Goal: Information Seeking & Learning: Learn about a topic

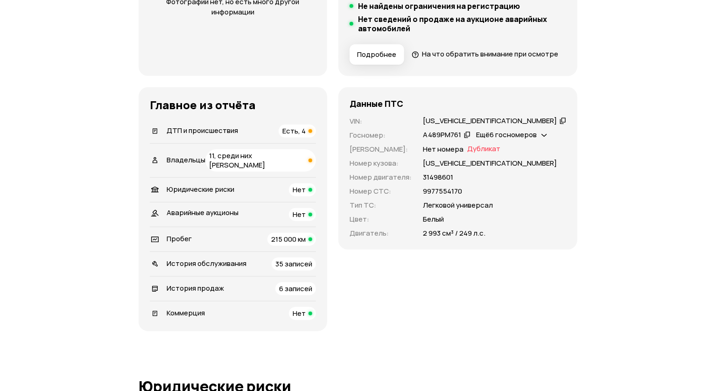
scroll to position [252, 0]
click at [306, 135] on span "Есть, 4" at bounding box center [293, 130] width 23 height 10
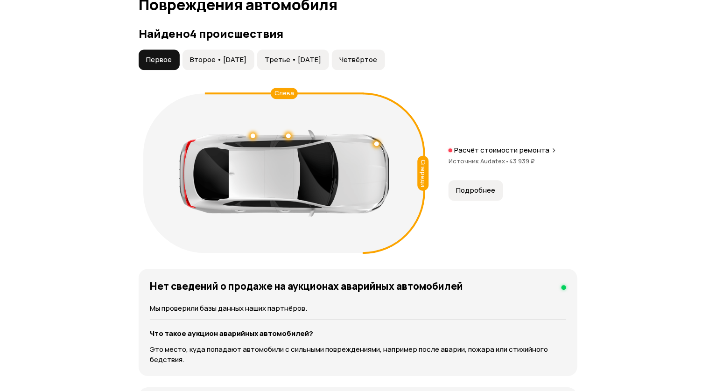
scroll to position [1053, 0]
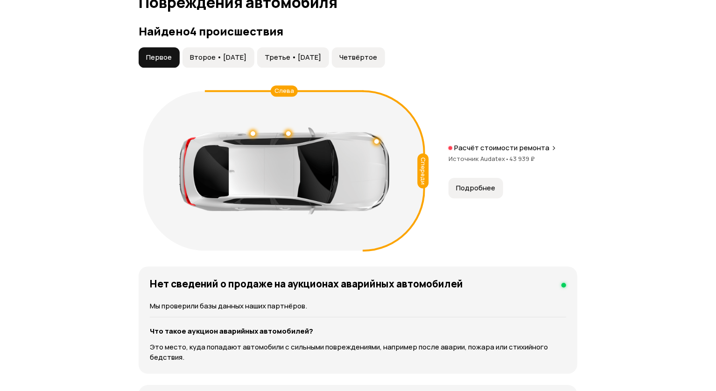
click at [233, 62] on span "Второе • [DATE]" at bounding box center [218, 57] width 56 height 9
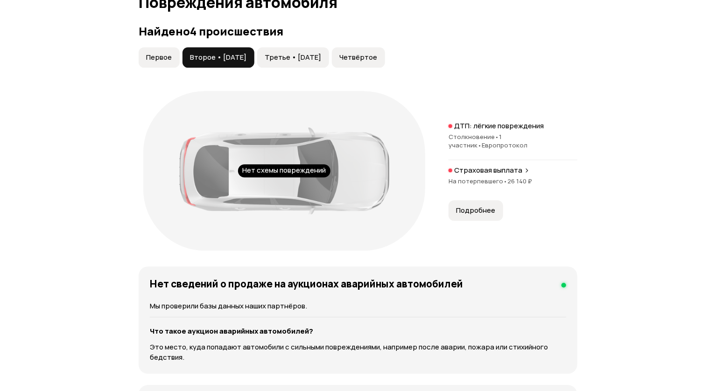
click at [309, 62] on span "Третье • [DATE]" at bounding box center [293, 57] width 56 height 9
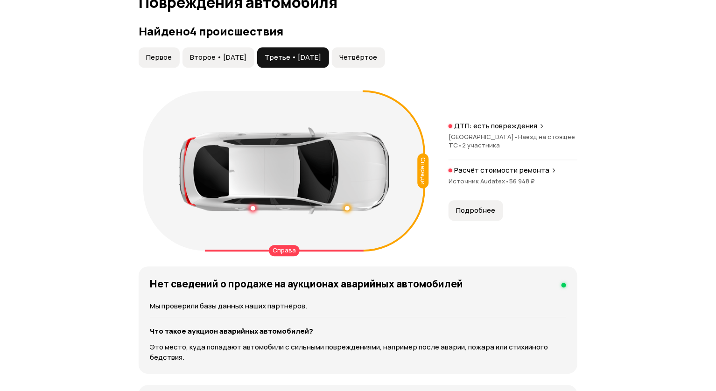
click at [373, 62] on span "Четвёртое" at bounding box center [358, 57] width 38 height 9
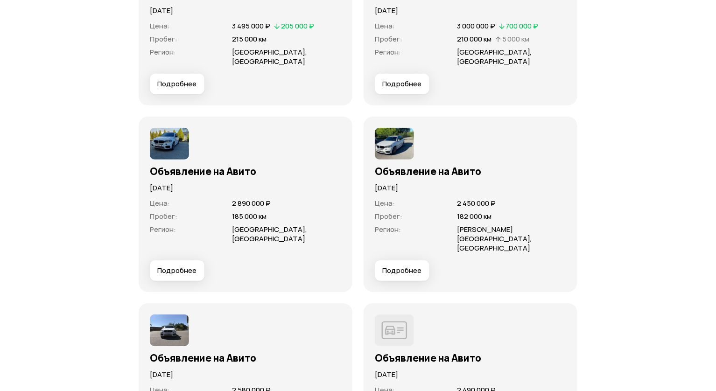
scroll to position [3396, 0]
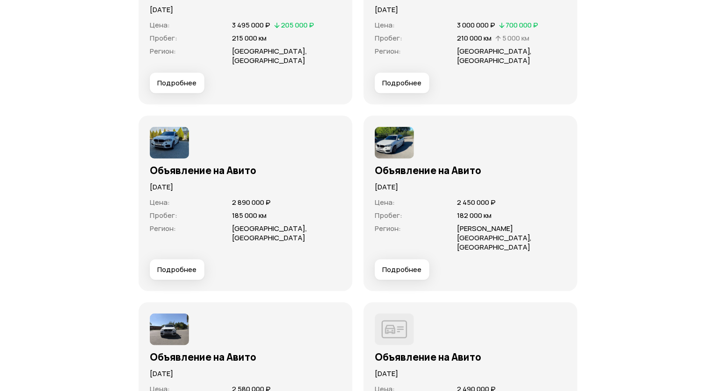
click at [419, 267] on span "Подробнее" at bounding box center [401, 269] width 39 height 9
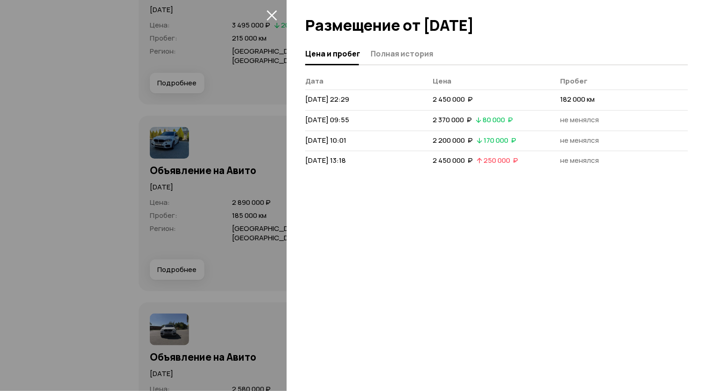
click at [98, 256] on div at bounding box center [358, 195] width 716 height 391
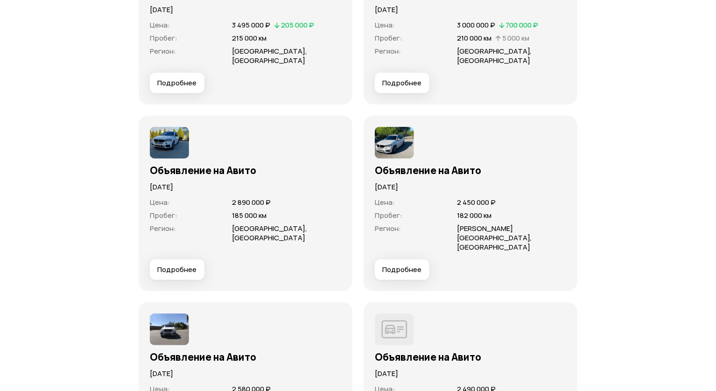
click at [202, 259] on button "Подробнее" at bounding box center [177, 269] width 55 height 21
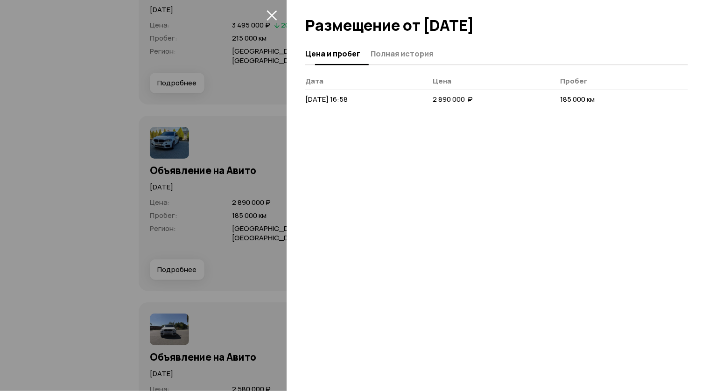
click at [382, 51] on span "Полная история" at bounding box center [402, 53] width 63 height 9
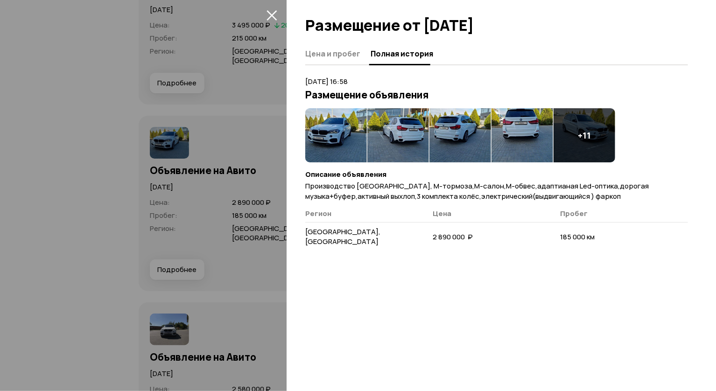
click at [320, 135] on img at bounding box center [336, 135] width 62 height 54
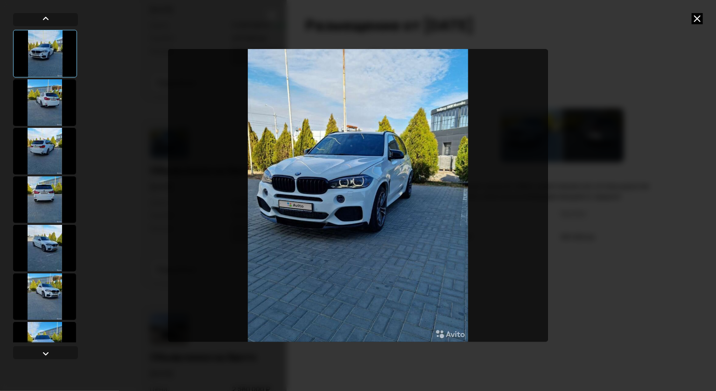
click at [42, 107] on div at bounding box center [44, 102] width 63 height 47
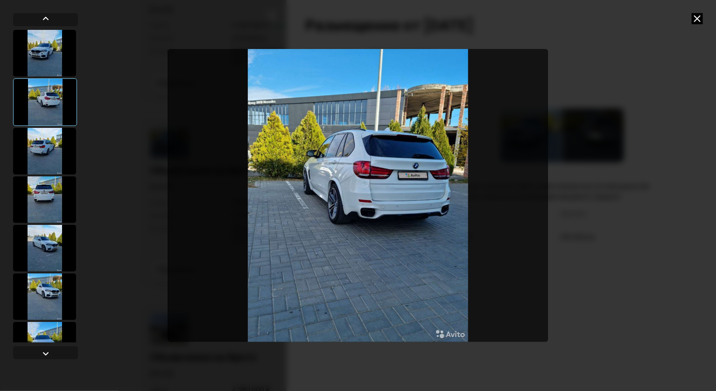
click at [42, 137] on div at bounding box center [44, 151] width 63 height 47
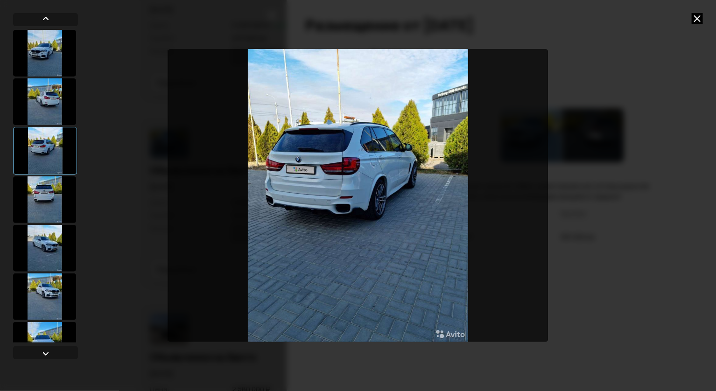
click at [45, 185] on div at bounding box center [44, 199] width 63 height 47
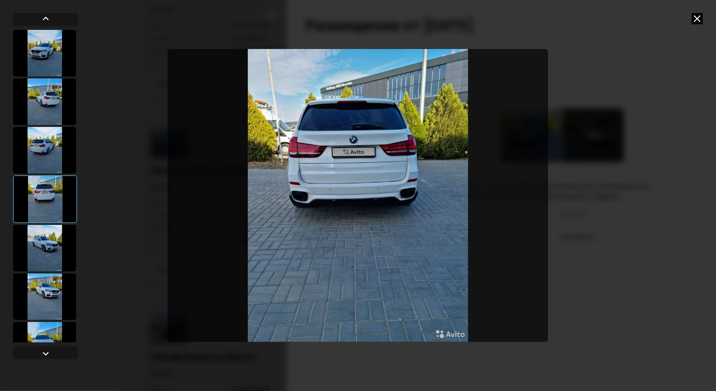
click at [46, 226] on div at bounding box center [44, 248] width 63 height 47
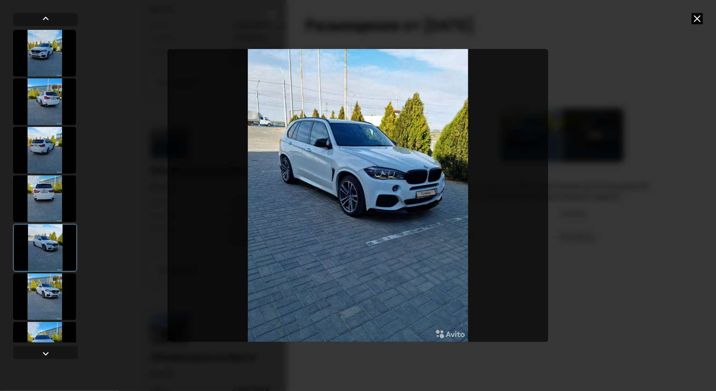
click at [49, 286] on div at bounding box center [44, 297] width 63 height 47
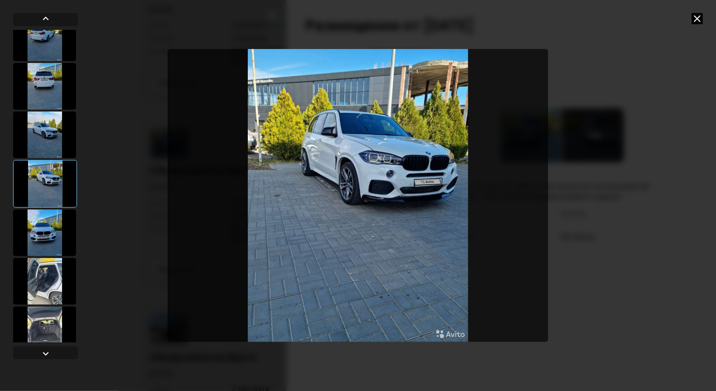
scroll to position [126, 0]
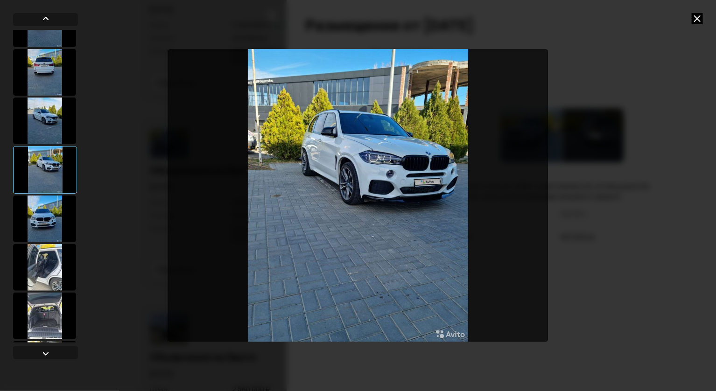
click at [44, 243] on div at bounding box center [45, 186] width 65 height 313
click at [49, 267] on div at bounding box center [44, 267] width 63 height 47
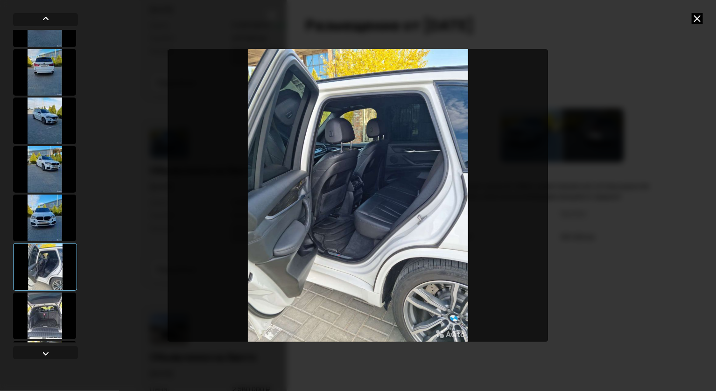
click at [56, 318] on div at bounding box center [44, 316] width 63 height 47
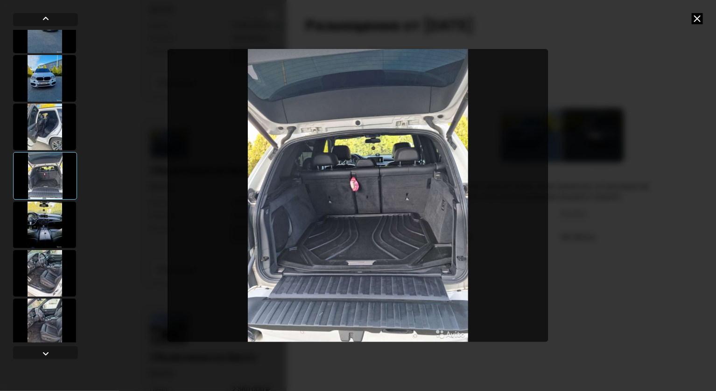
scroll to position [269, 0]
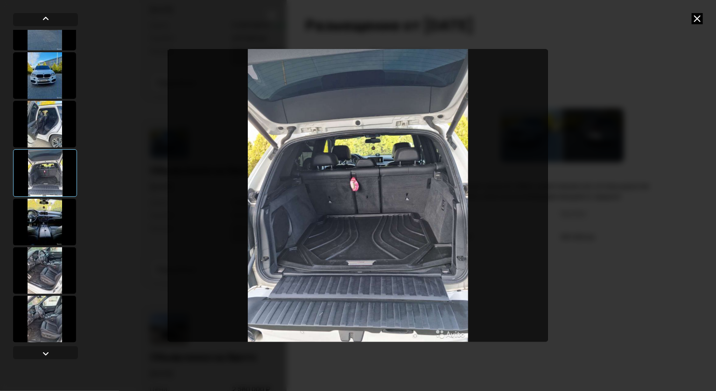
click at [38, 268] on div at bounding box center [44, 270] width 63 height 47
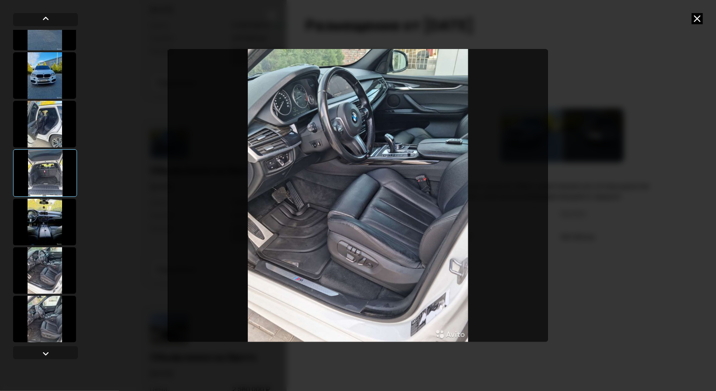
click at [38, 225] on div at bounding box center [44, 222] width 63 height 47
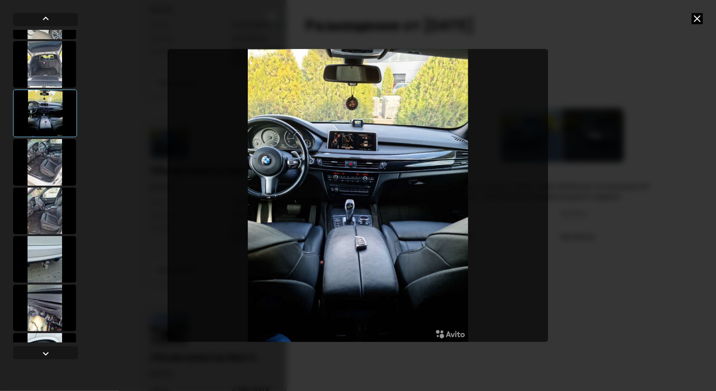
scroll to position [377, 0]
click at [44, 259] on div at bounding box center [44, 260] width 63 height 47
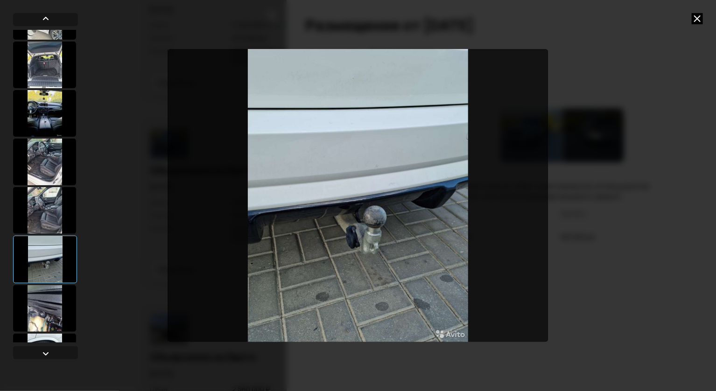
click at [42, 221] on div at bounding box center [44, 210] width 63 height 47
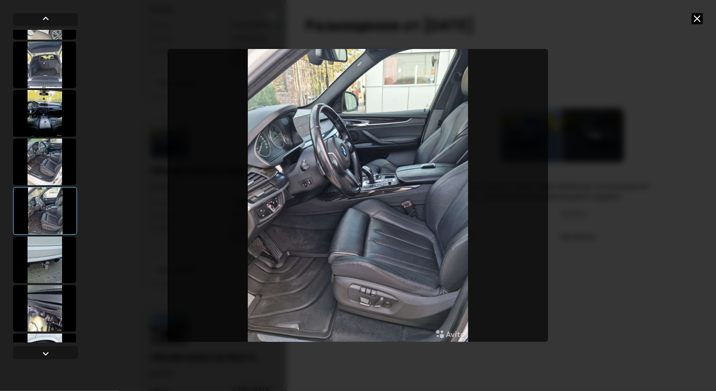
scroll to position [464, 0]
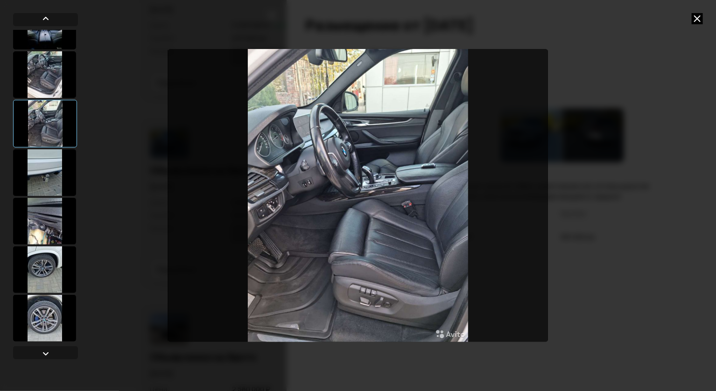
click at [46, 240] on div at bounding box center [44, 221] width 63 height 47
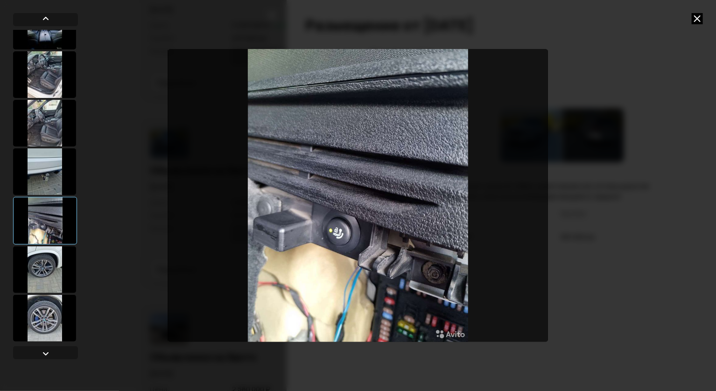
click at [49, 261] on div at bounding box center [44, 269] width 63 height 47
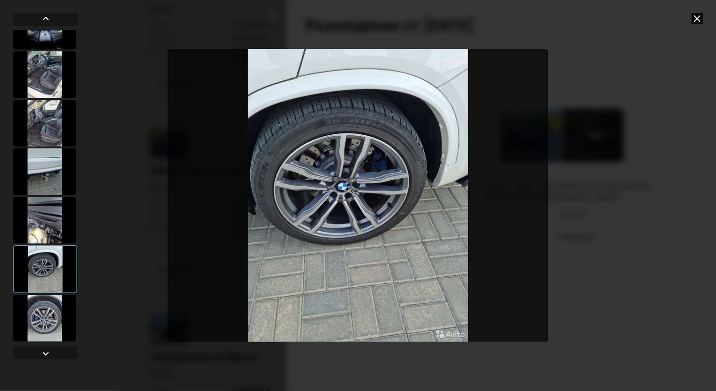
click at [46, 213] on div at bounding box center [44, 220] width 63 height 47
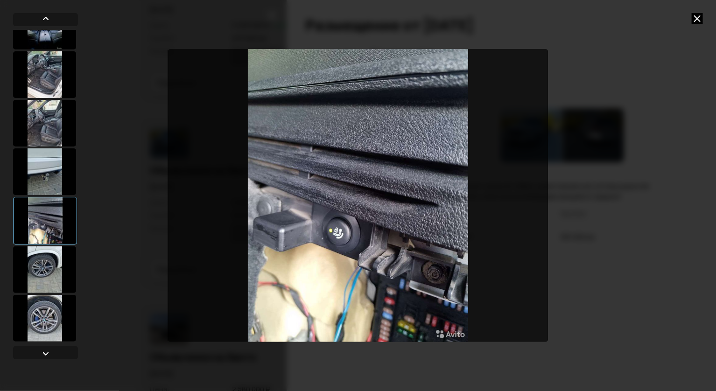
click at [52, 312] on div at bounding box center [44, 318] width 63 height 47
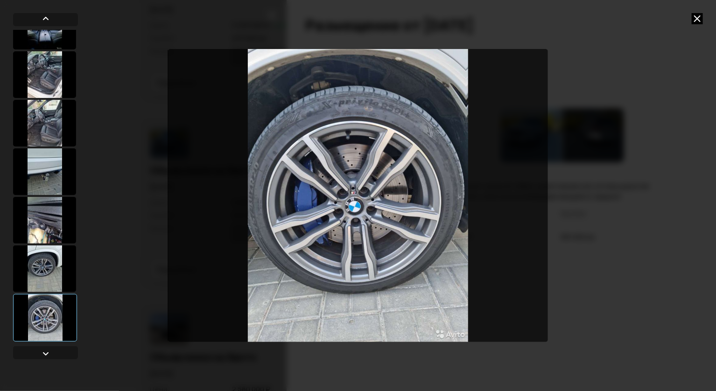
click at [702, 22] on icon at bounding box center [697, 18] width 11 height 11
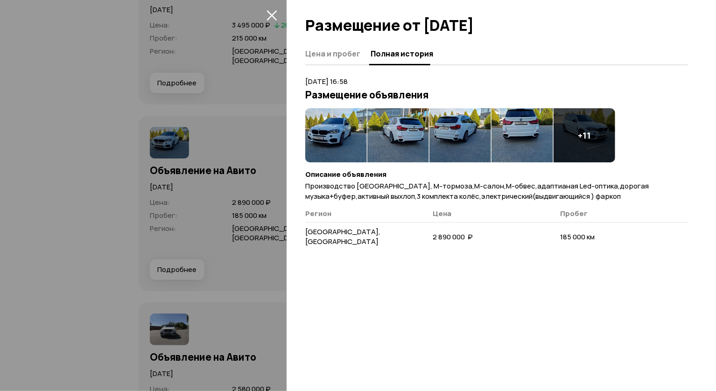
click at [270, 264] on div at bounding box center [358, 195] width 716 height 391
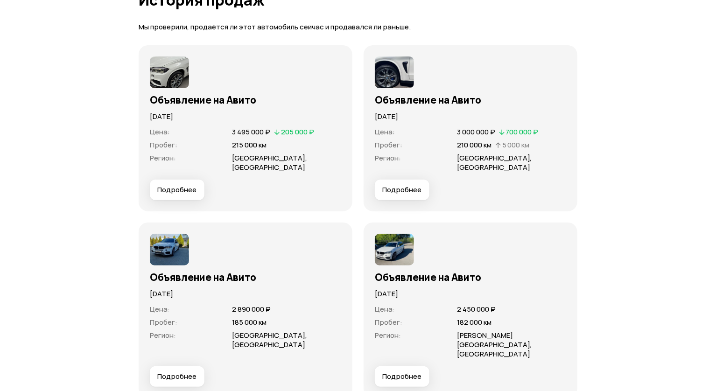
scroll to position [3287, 0]
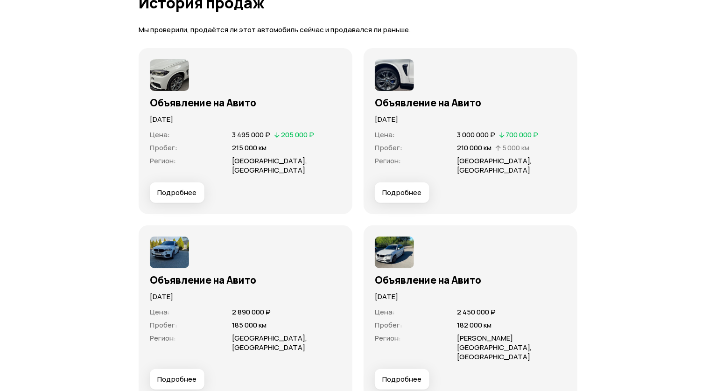
click at [412, 196] on span "Подробнее" at bounding box center [401, 192] width 39 height 9
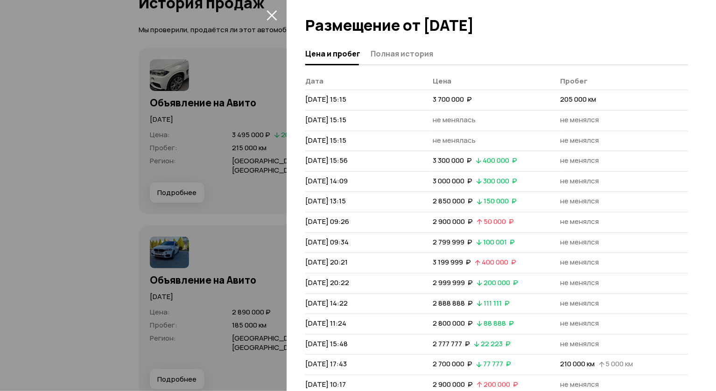
click at [270, 14] on icon "закрыть" at bounding box center [272, 15] width 10 height 10
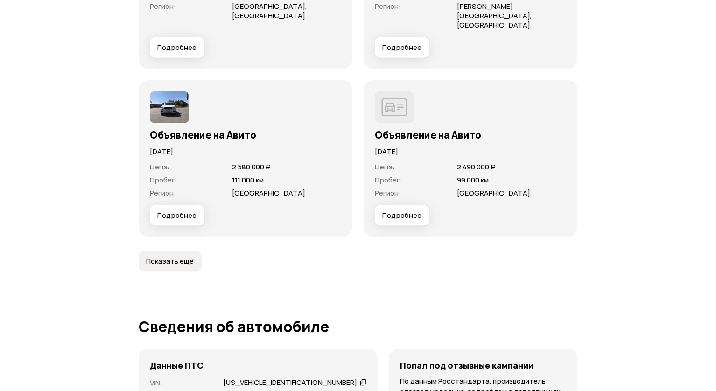
scroll to position [3620, 0]
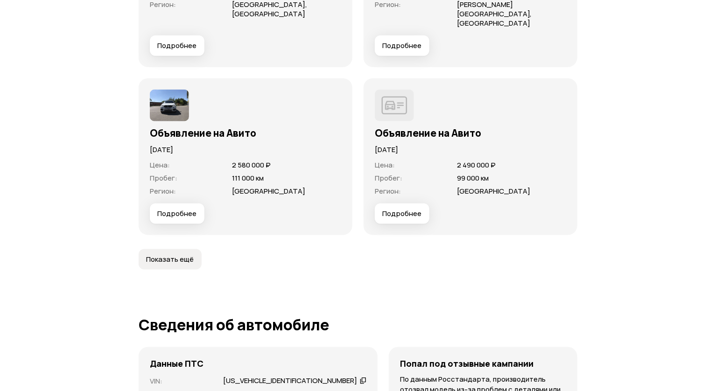
click at [174, 209] on span "Подробнее" at bounding box center [176, 213] width 39 height 9
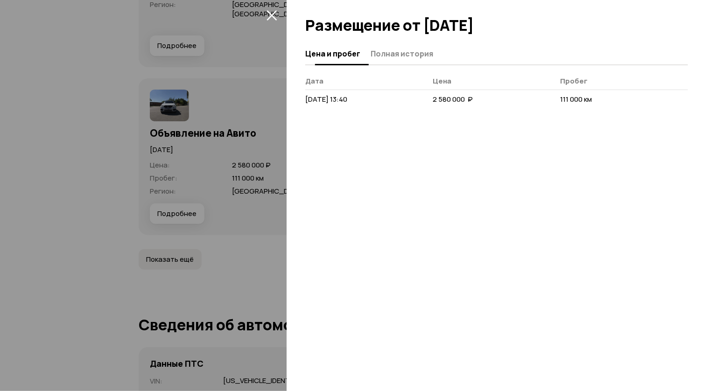
click at [417, 52] on span "Полная история" at bounding box center [402, 53] width 63 height 9
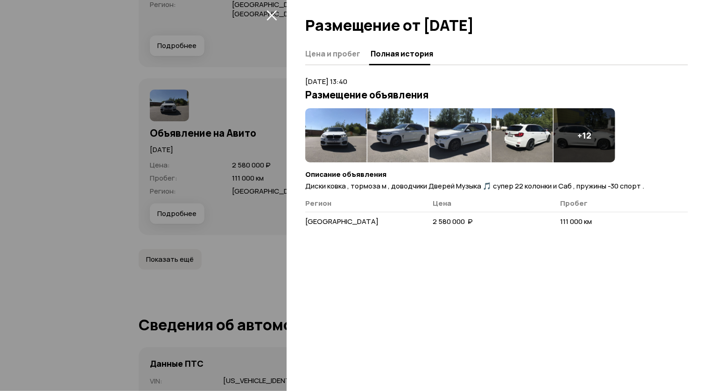
click at [323, 148] on img at bounding box center [336, 135] width 62 height 54
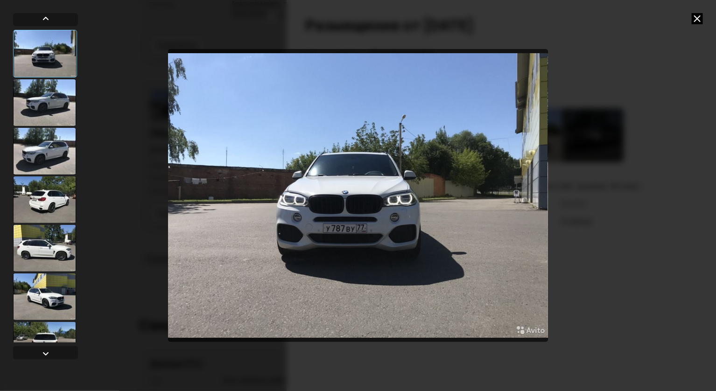
click at [47, 96] on div at bounding box center [44, 102] width 63 height 47
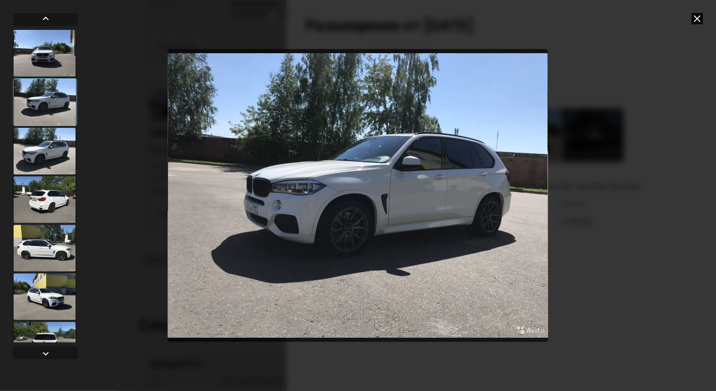
click at [60, 155] on div at bounding box center [44, 151] width 63 height 47
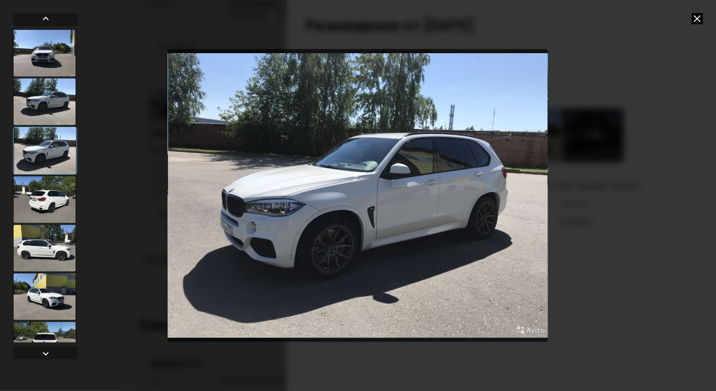
click at [63, 199] on div at bounding box center [44, 199] width 63 height 47
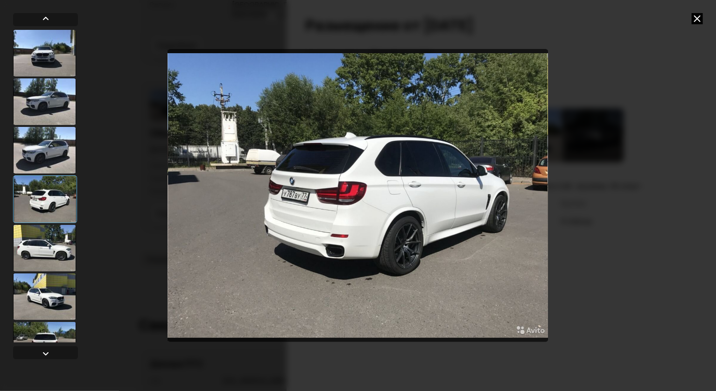
click at [56, 253] on div at bounding box center [44, 248] width 63 height 47
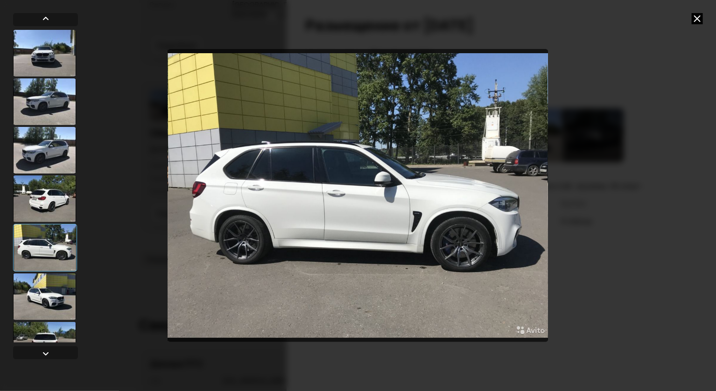
click at [60, 288] on div at bounding box center [44, 297] width 63 height 47
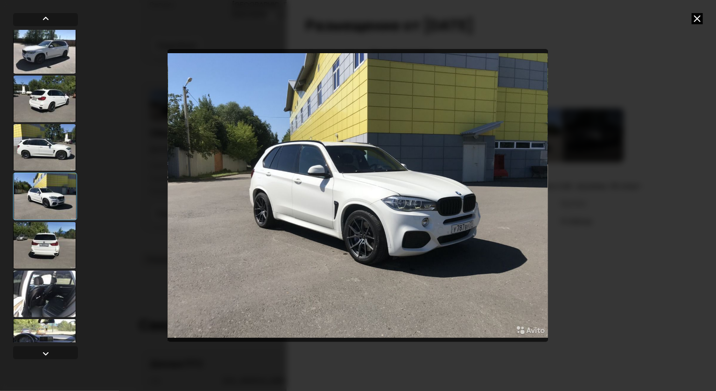
scroll to position [102, 0]
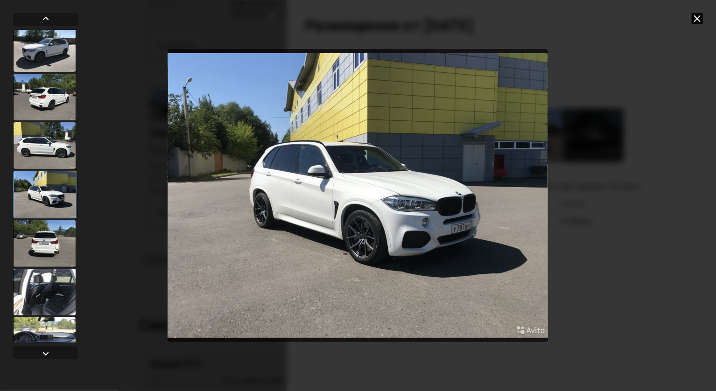
click at [53, 245] on div at bounding box center [44, 243] width 63 height 47
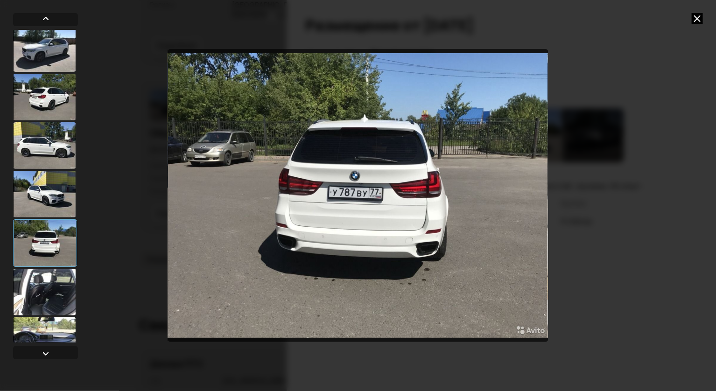
click at [57, 285] on div at bounding box center [44, 292] width 63 height 47
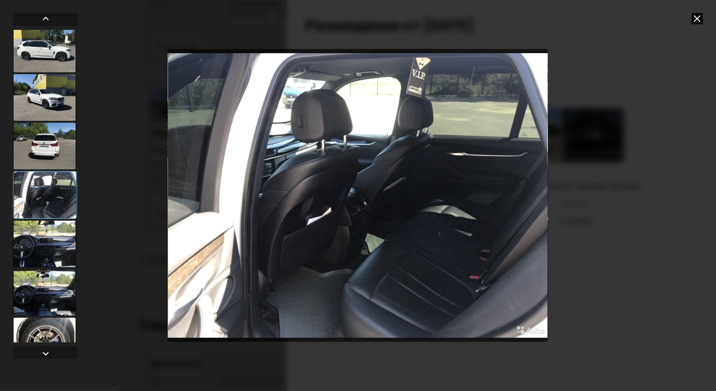
scroll to position [199, 0]
click at [54, 229] on div at bounding box center [44, 243] width 63 height 47
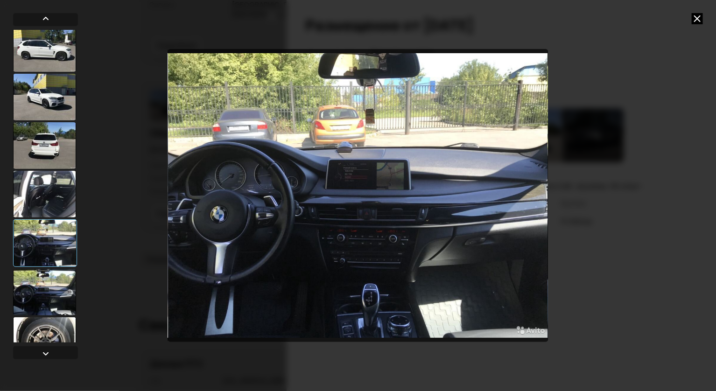
click at [63, 283] on div at bounding box center [44, 292] width 63 height 47
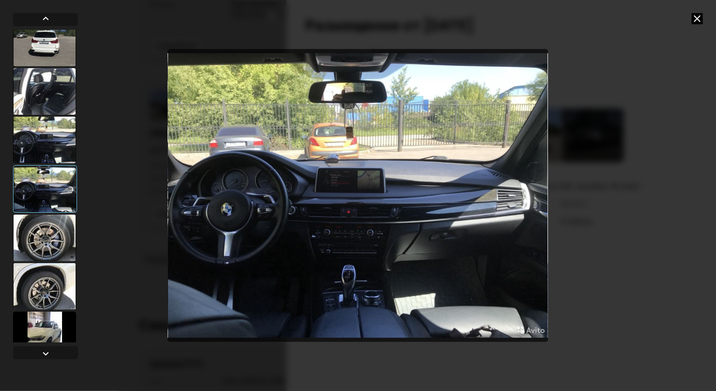
scroll to position [302, 0]
click at [54, 253] on div at bounding box center [44, 237] width 63 height 47
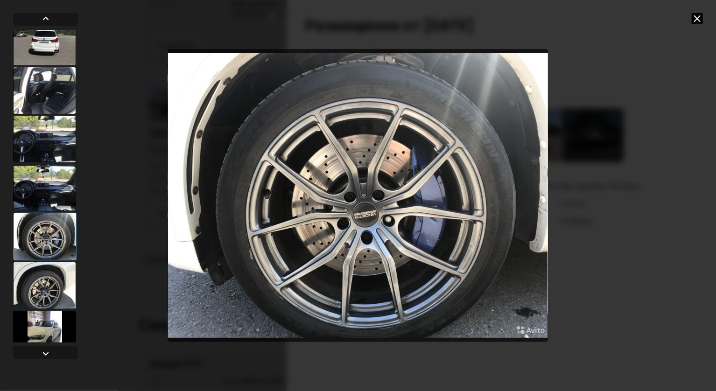
click at [58, 293] on div at bounding box center [44, 285] width 63 height 47
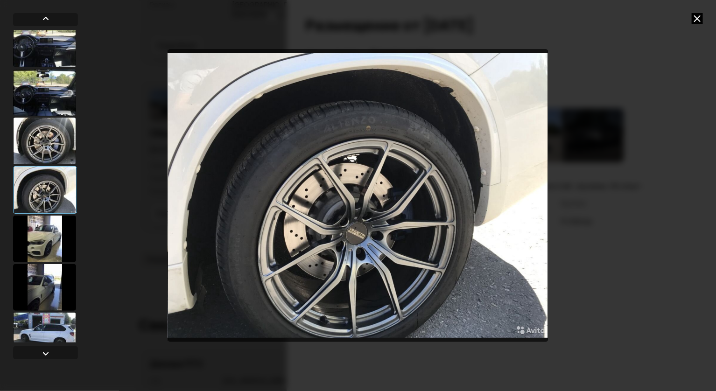
scroll to position [437, 0]
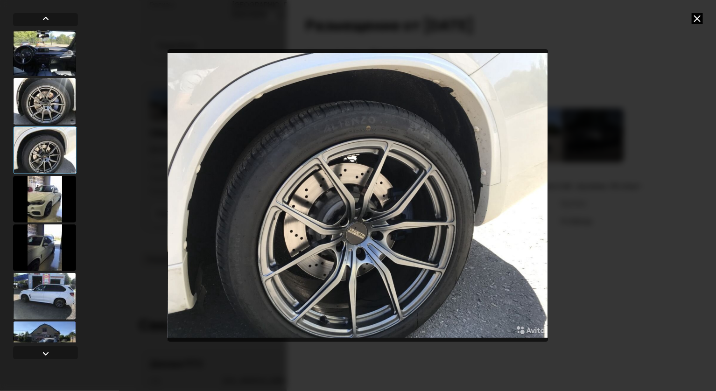
click at [36, 210] on div at bounding box center [44, 199] width 63 height 47
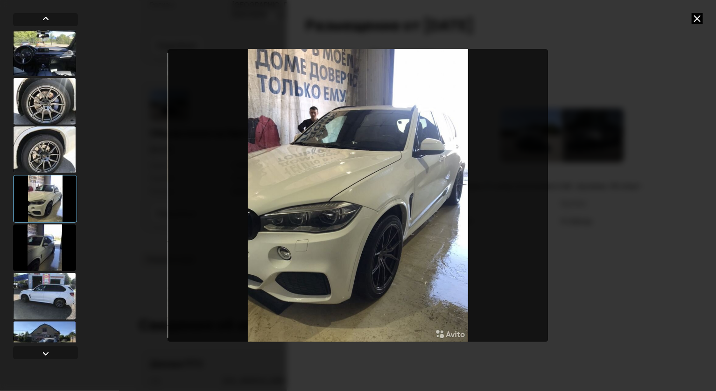
click at [48, 255] on div at bounding box center [44, 247] width 63 height 47
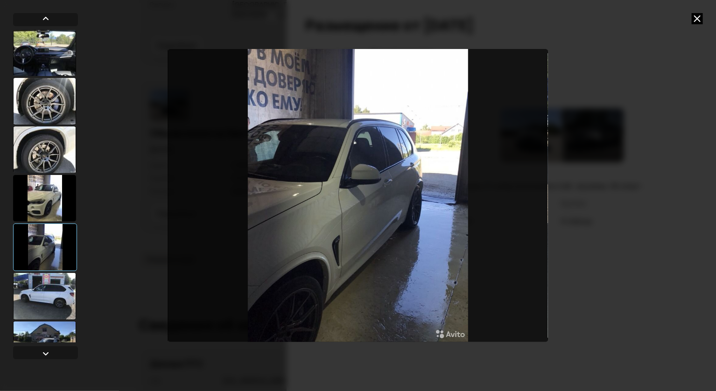
scroll to position [512, 0]
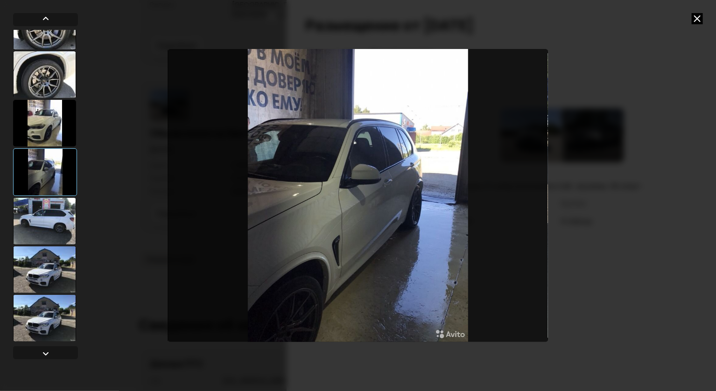
click at [47, 212] on div at bounding box center [44, 221] width 63 height 47
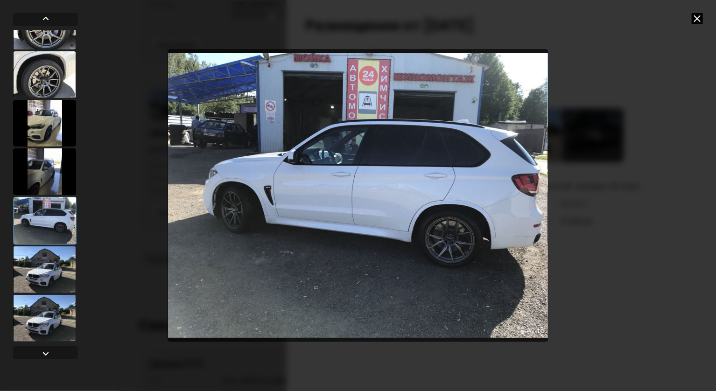
click at [64, 278] on div at bounding box center [44, 269] width 63 height 47
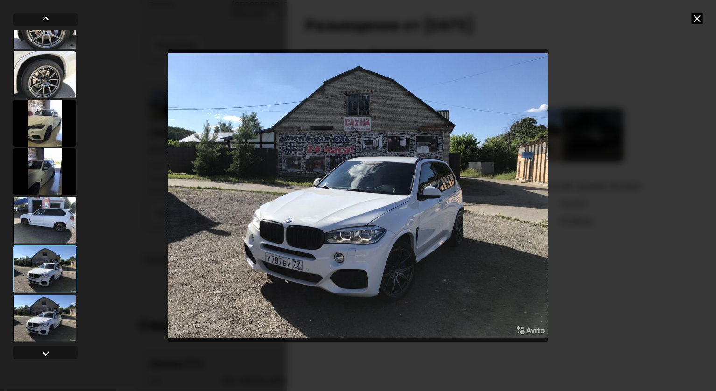
click at [64, 311] on div at bounding box center [44, 318] width 63 height 47
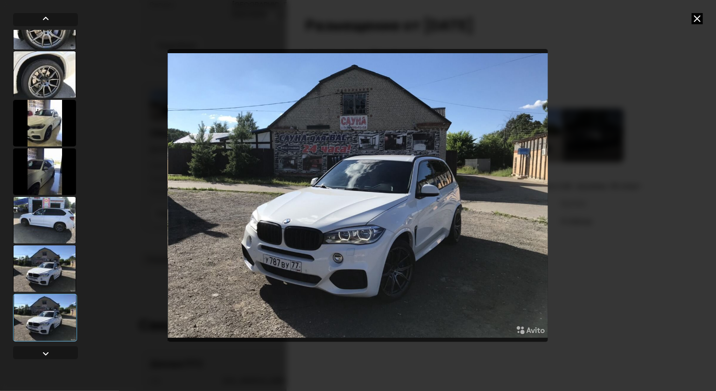
click at [700, 24] on div at bounding box center [358, 195] width 716 height 391
click at [700, 20] on icon at bounding box center [697, 18] width 11 height 11
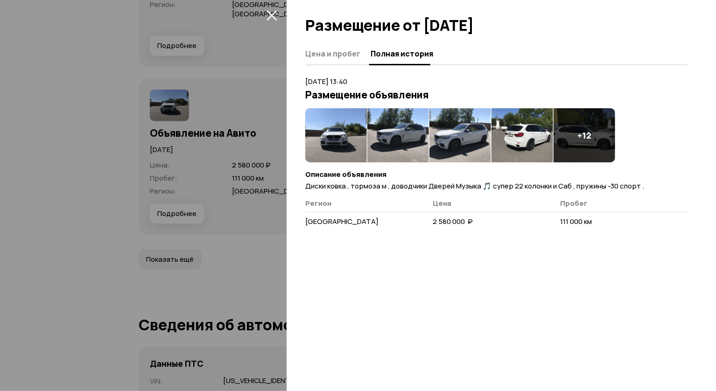
click at [270, 16] on icon "закрыть" at bounding box center [272, 15] width 10 height 10
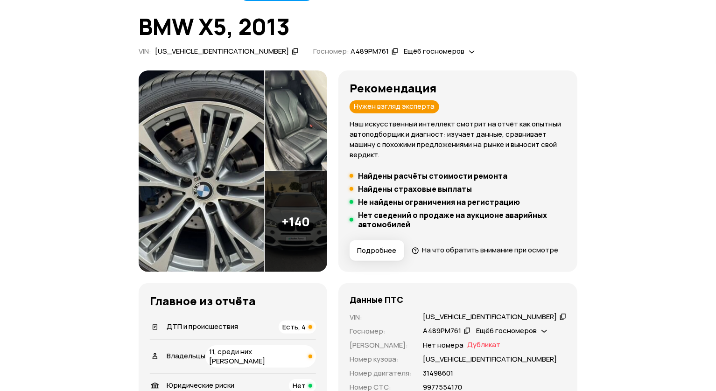
scroll to position [63, 0]
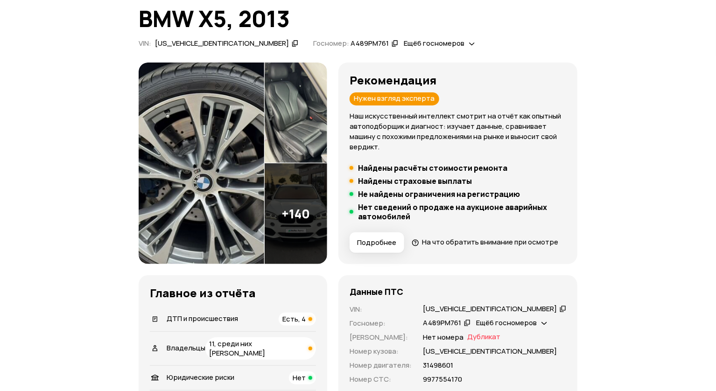
click at [469, 42] on icon at bounding box center [472, 43] width 6 height 9
